Goal: Transaction & Acquisition: Purchase product/service

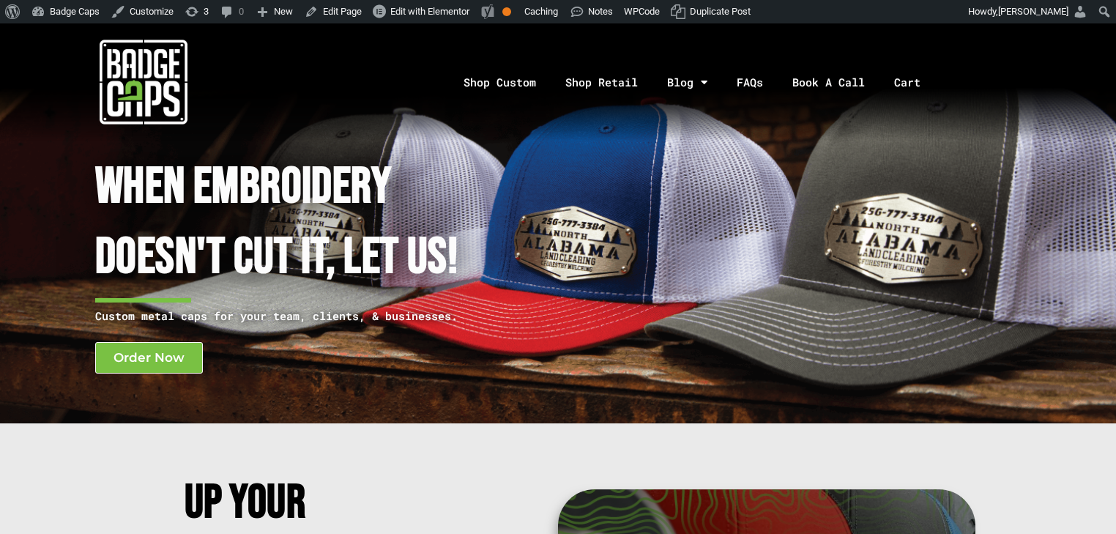
click at [180, 66] on img at bounding box center [144, 82] width 88 height 88
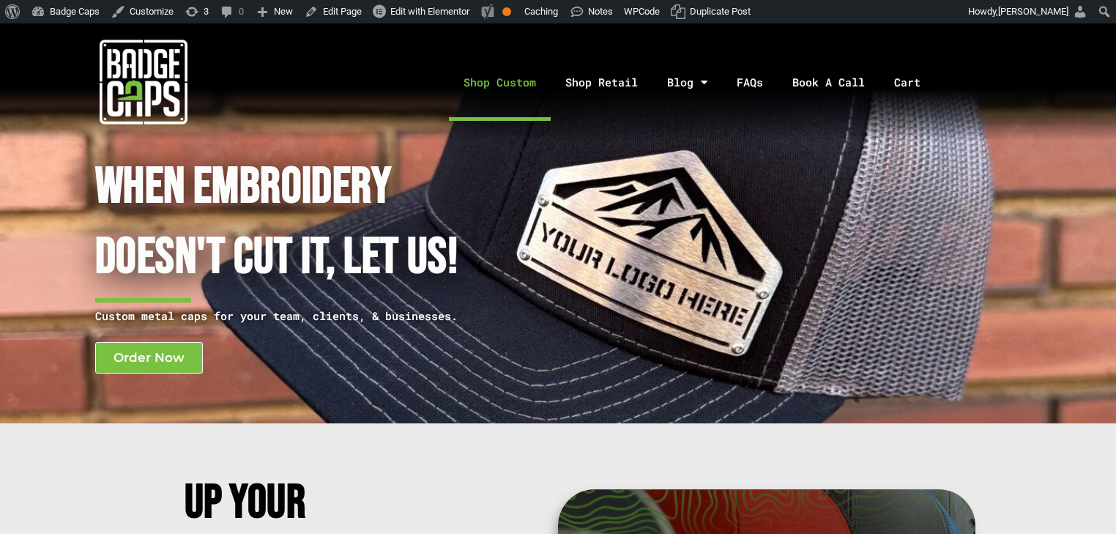
click at [524, 86] on link "Shop Custom" at bounding box center [500, 82] width 102 height 77
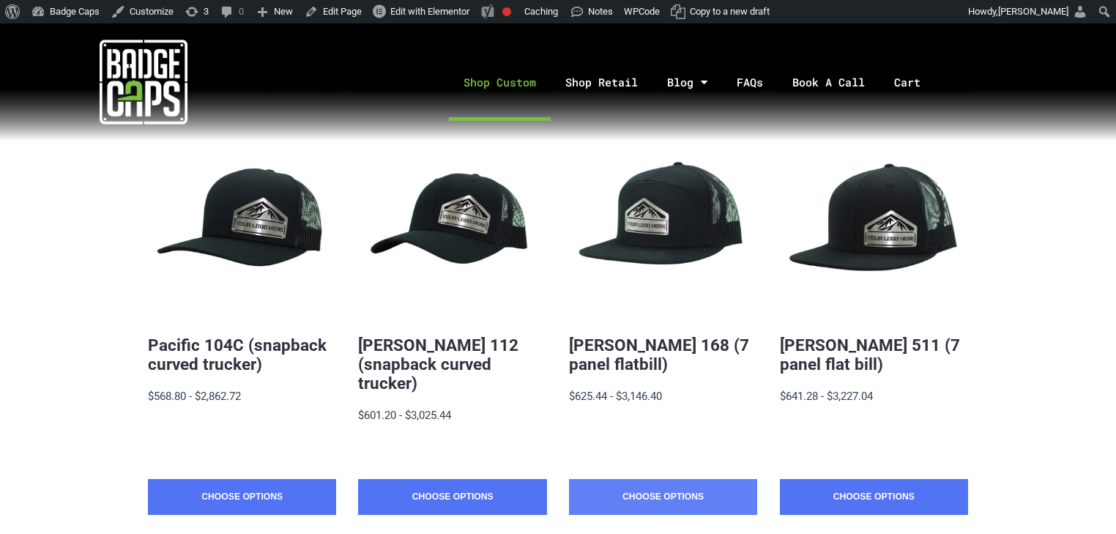
scroll to position [293, 0]
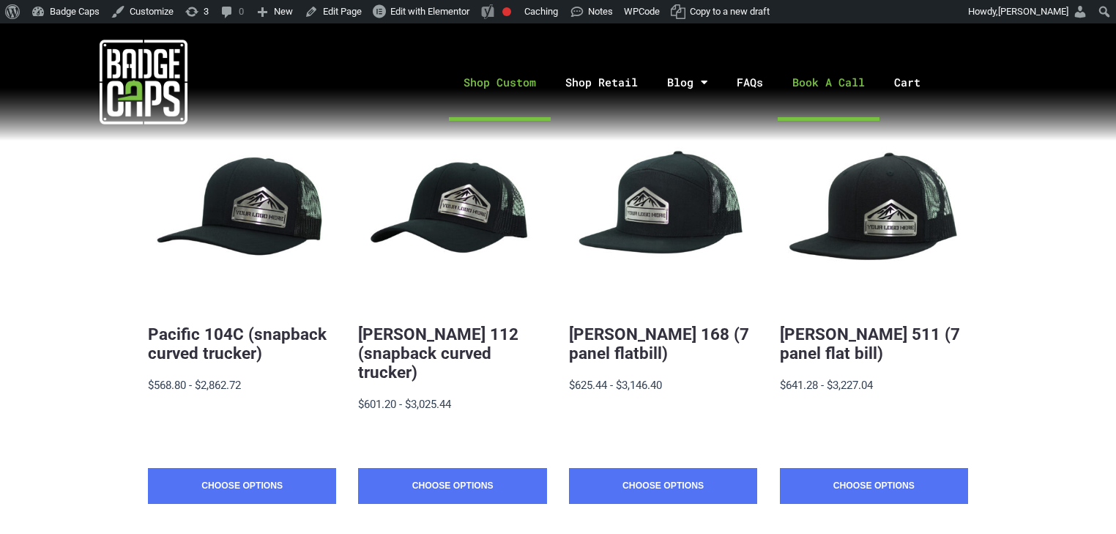
click at [847, 82] on link "Book A Call" at bounding box center [828, 82] width 102 height 77
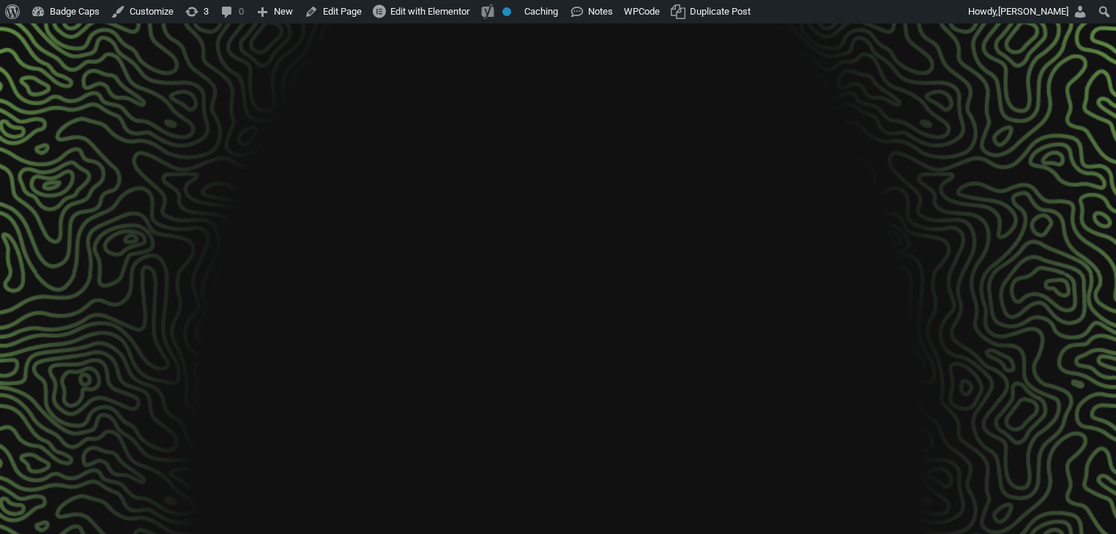
scroll to position [126, 0]
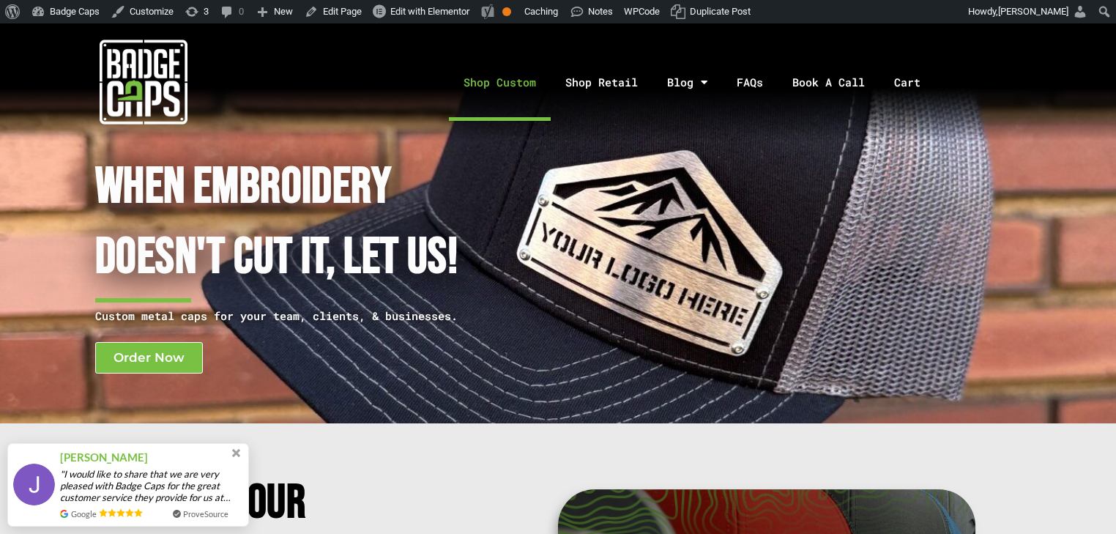
click at [496, 78] on link "Shop Custom" at bounding box center [500, 82] width 102 height 77
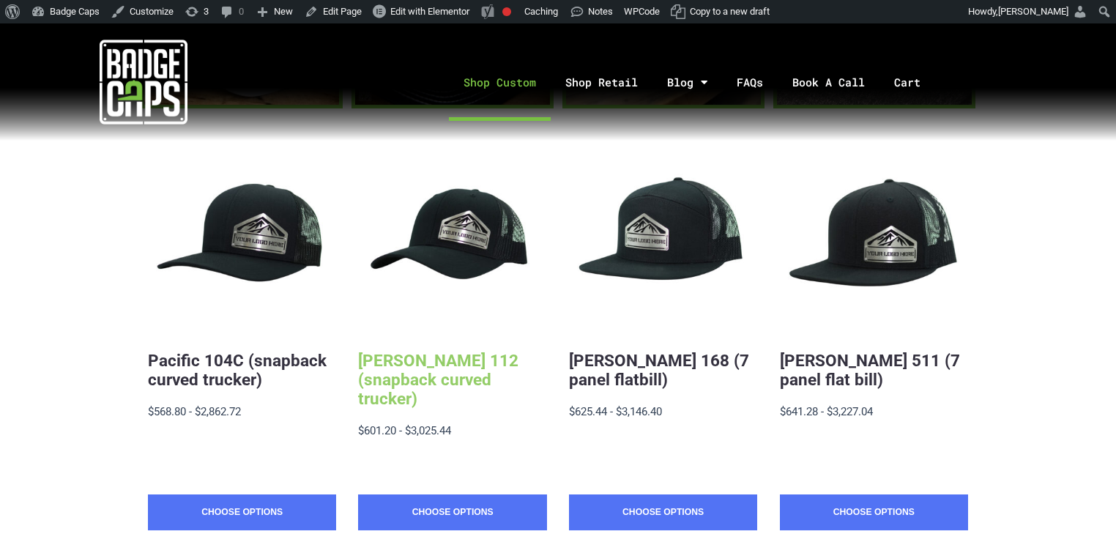
scroll to position [293, 0]
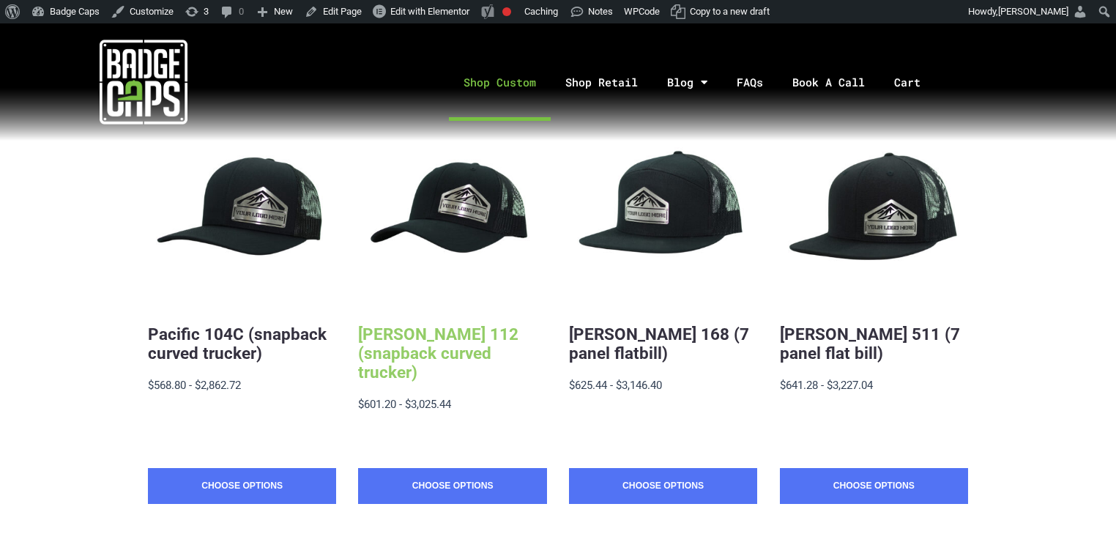
click at [471, 354] on link "Richardson 112 (snapback curved trucker)" at bounding box center [438, 352] width 160 height 57
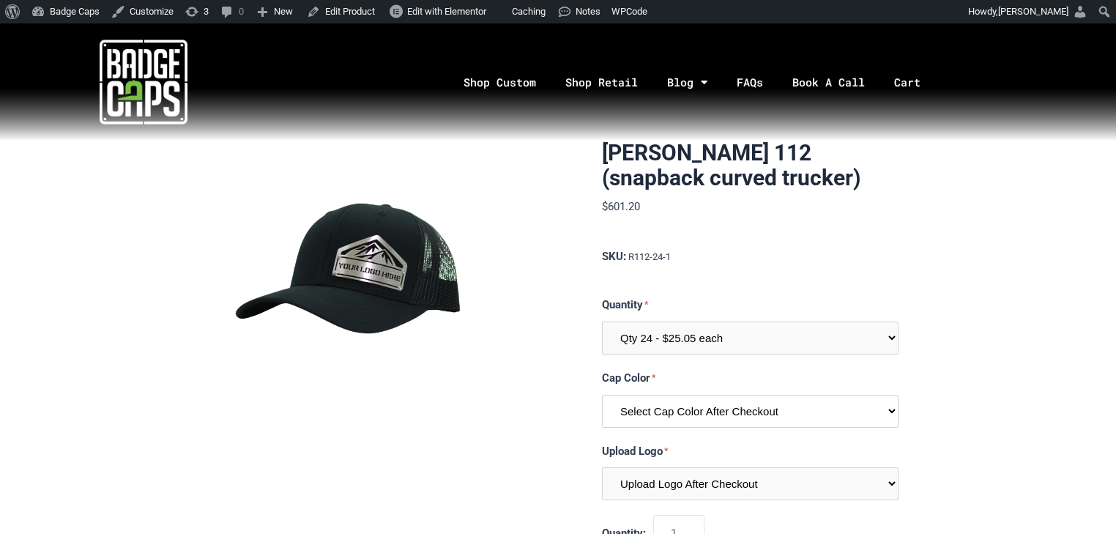
click at [872, 414] on select "Select Cap Color After Checkout" at bounding box center [750, 411] width 296 height 33
click at [602, 395] on select "Select Cap Color After Checkout" at bounding box center [750, 411] width 296 height 33
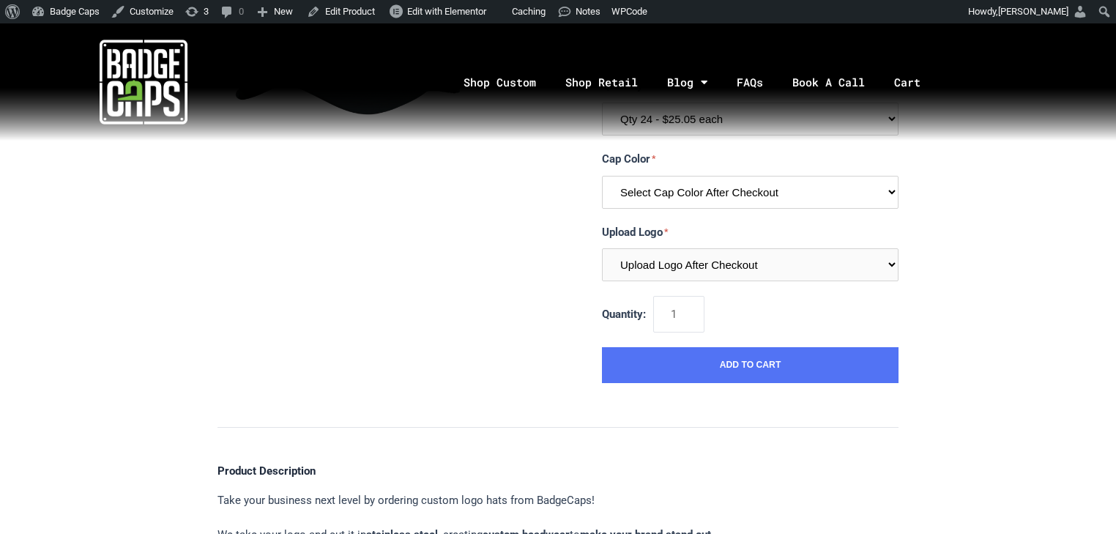
scroll to position [234, 0]
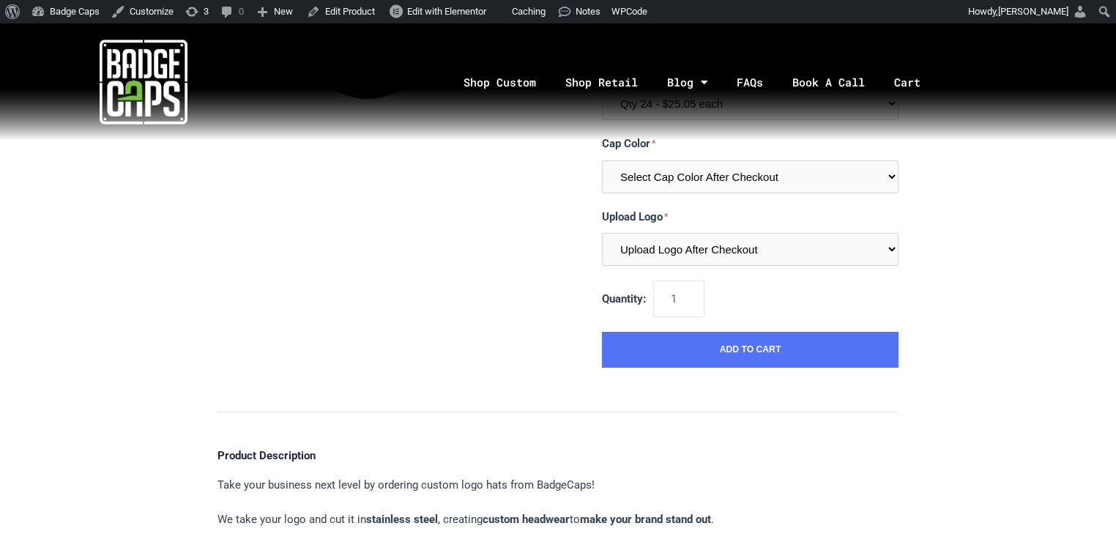
click at [132, 112] on img at bounding box center [144, 82] width 88 height 88
